Goal: Task Accomplishment & Management: Complete application form

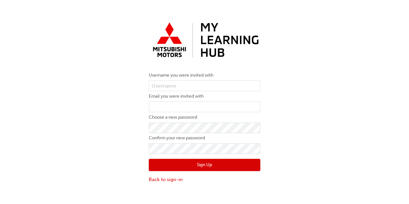
click at [108, 18] on div "Username you were invited with Email you were invited with Choose a new passwor…" at bounding box center [204, 101] width 409 height 173
click at [170, 179] on link "Back to sign-in" at bounding box center [205, 179] width 112 height 7
